Goal: Task Accomplishment & Management: Complete application form

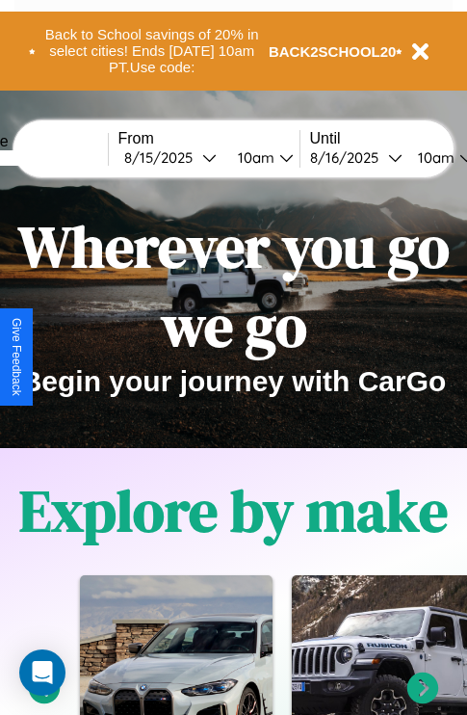
scroll to position [297, 0]
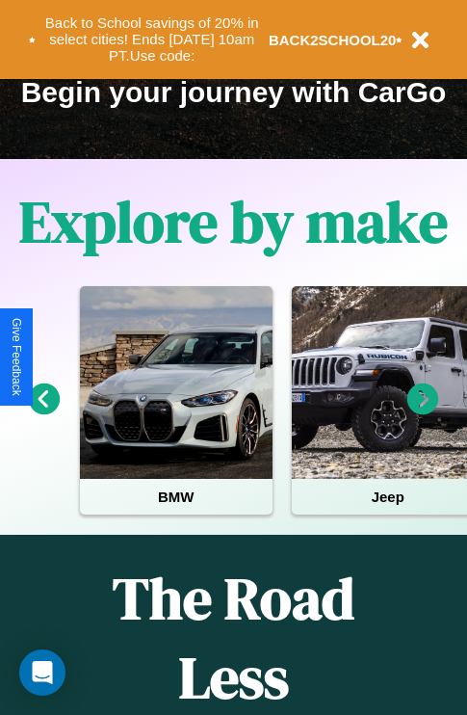
click at [423, 413] on icon at bounding box center [424, 400] width 32 height 32
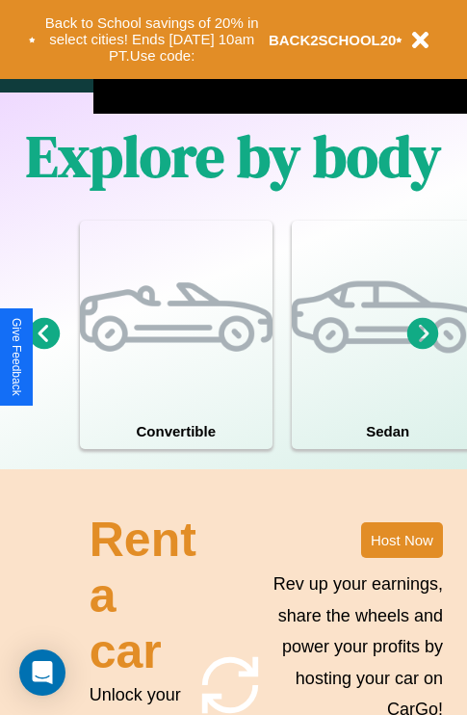
scroll to position [1502, 0]
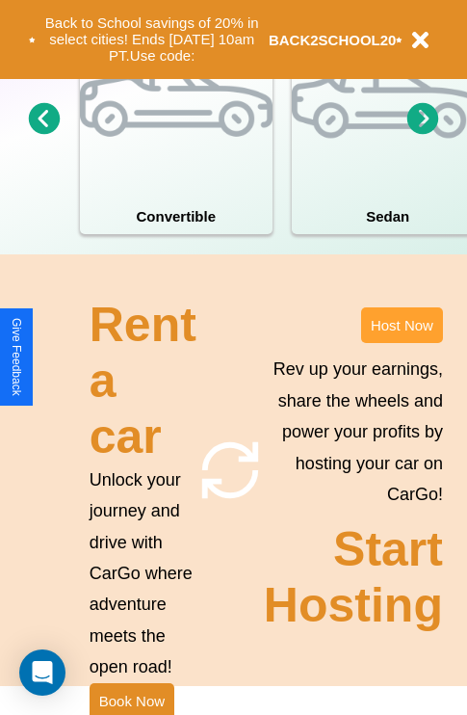
click at [402, 343] on button "Host Now" at bounding box center [402, 325] width 82 height 36
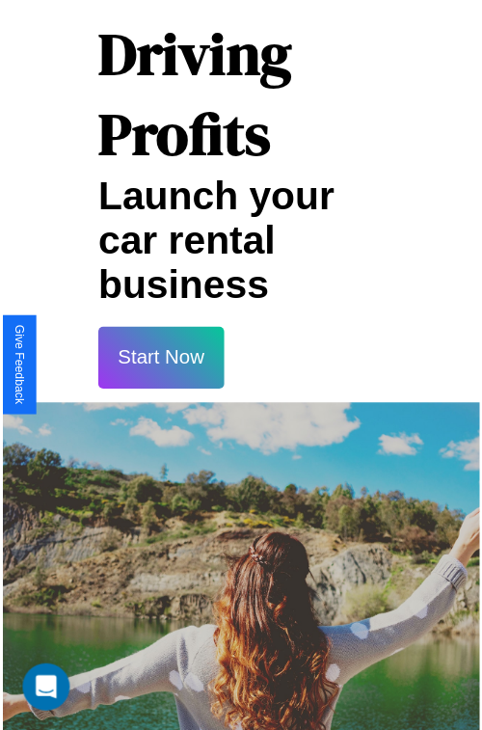
scroll to position [34, 0]
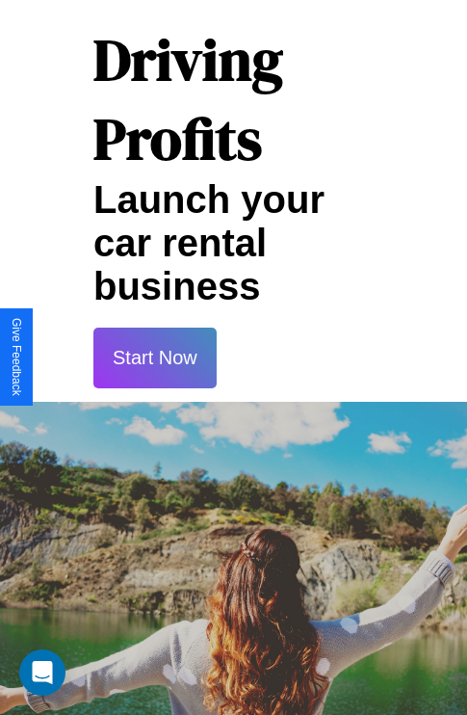
click at [154, 358] on button "Start Now" at bounding box center [154, 358] width 123 height 61
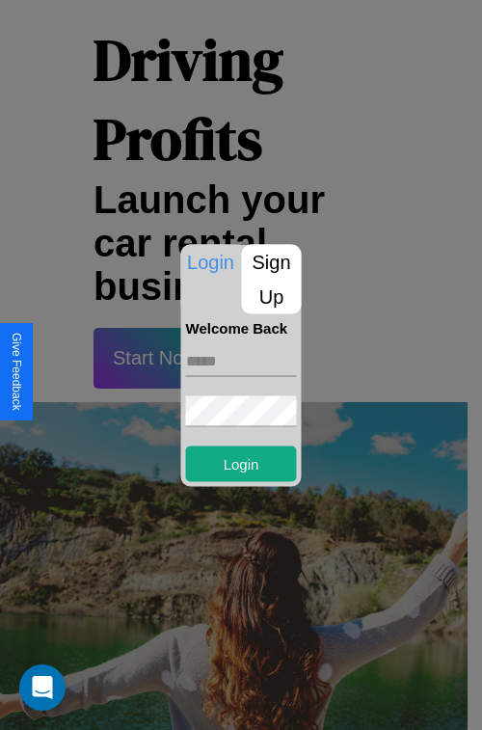
click at [241, 361] on input "text" at bounding box center [241, 360] width 111 height 31
type input "**********"
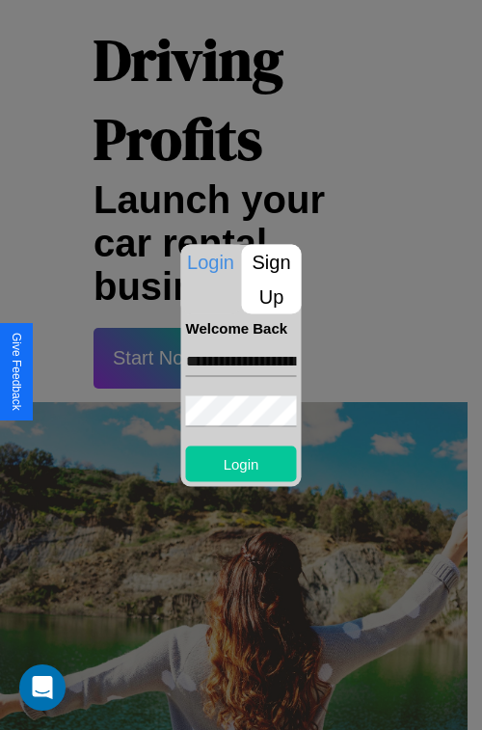
click at [241, 463] on button "Login" at bounding box center [241, 463] width 111 height 36
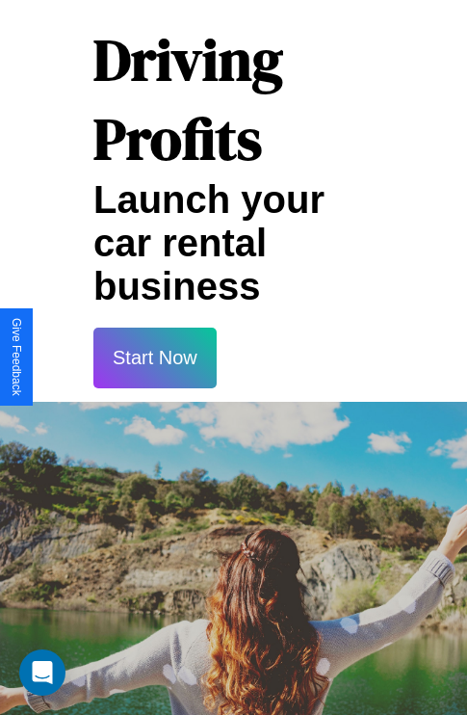
scroll to position [36, 0]
